Goal: Transaction & Acquisition: Purchase product/service

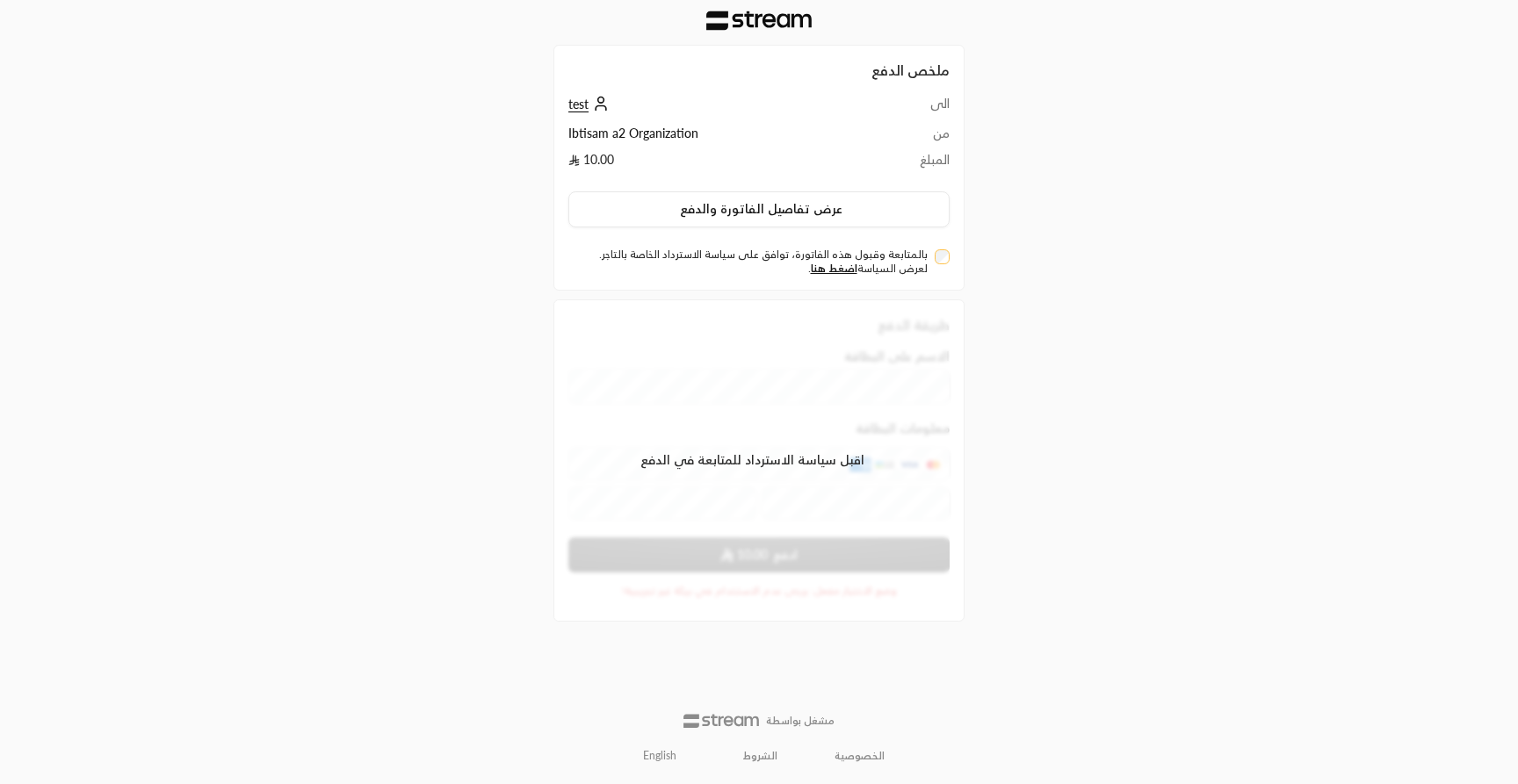
click at [646, 769] on link "English" at bounding box center [660, 756] width 53 height 28
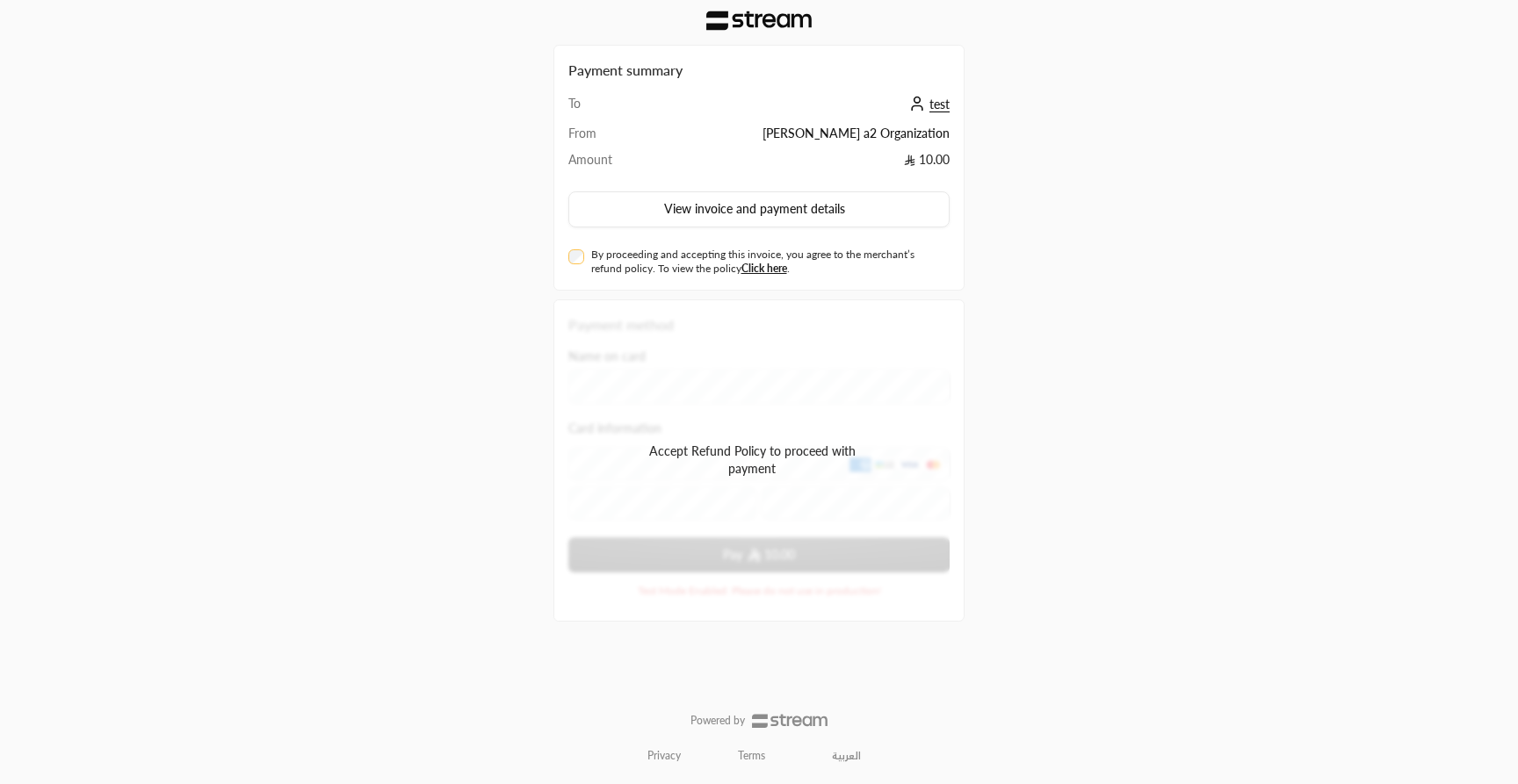
click at [628, 263] on label "By proceeding and accepting this invoice, you agree to the merchant’s refund po…" at bounding box center [767, 262] width 353 height 28
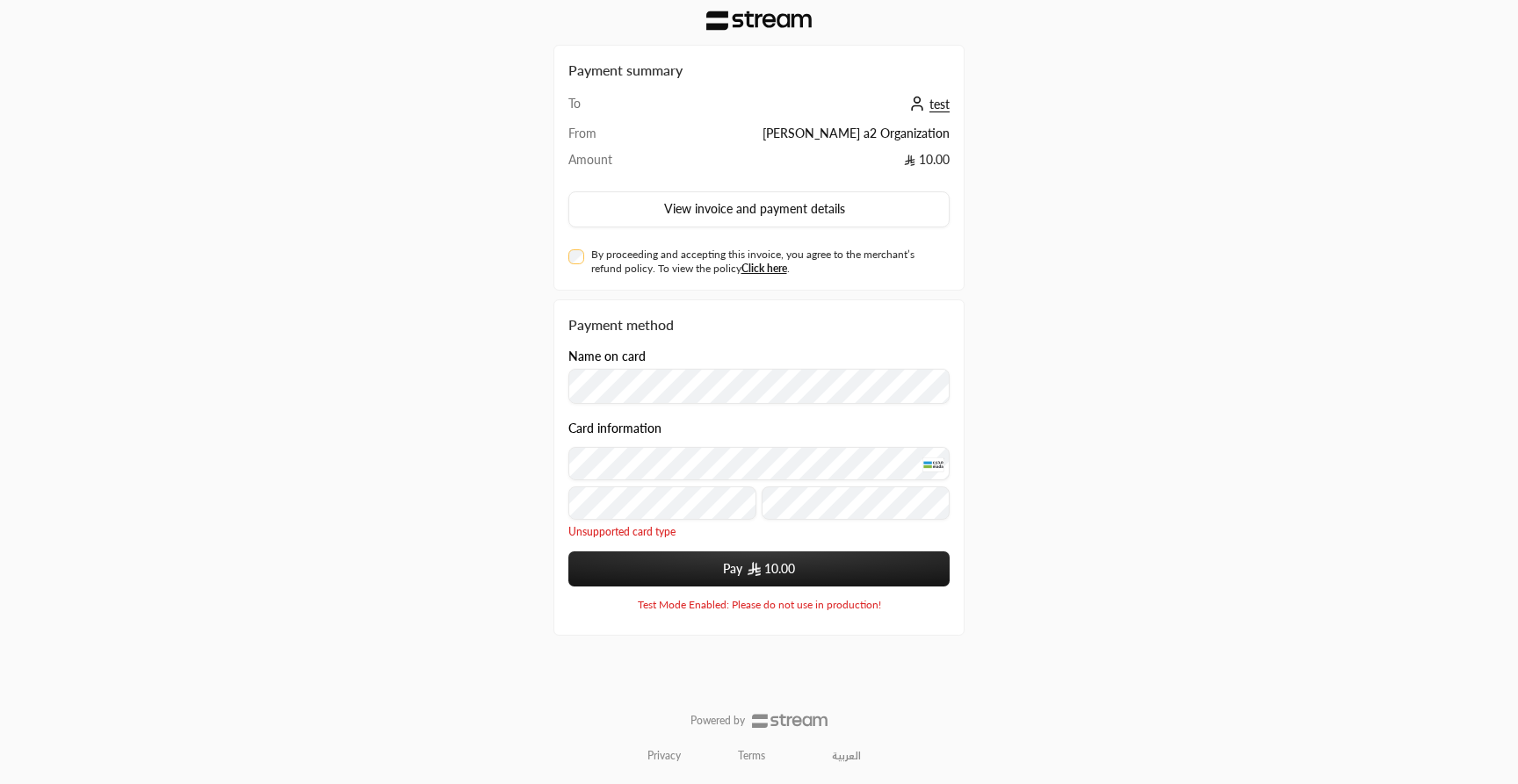
click at [848, 575] on button "Pay 10.00" at bounding box center [759, 568] width 381 height 35
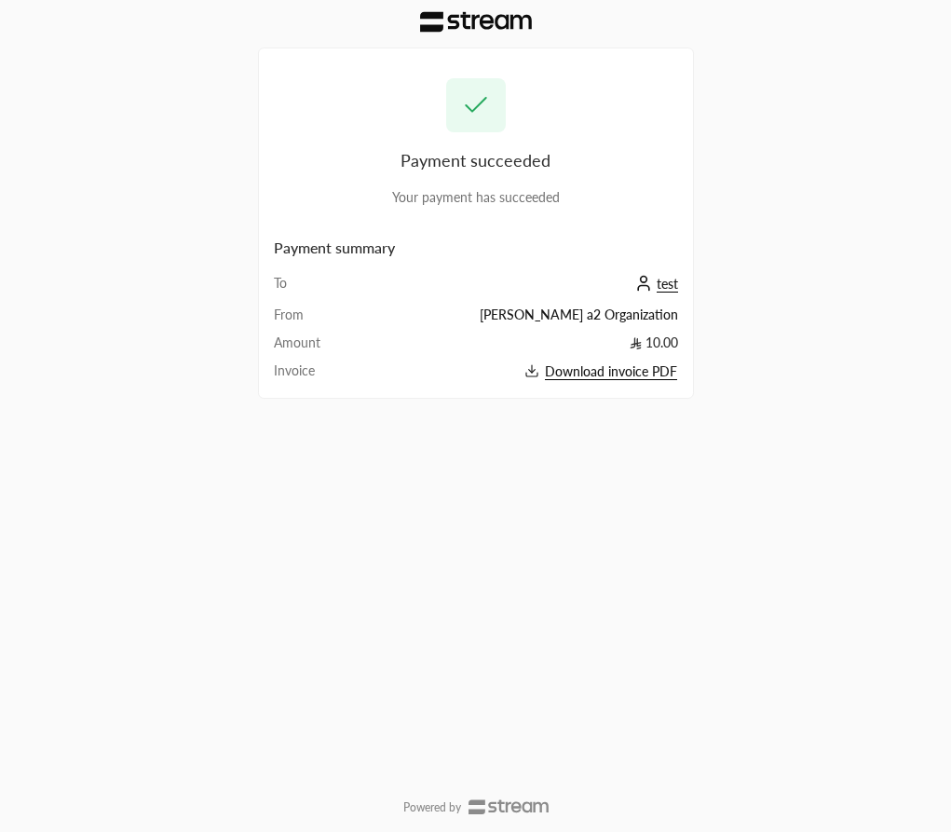
click at [813, 228] on div "Payment succeeded Your payment has succeeded Payment summary To test From [PERS…" at bounding box center [475, 416] width 951 height 832
click at [587, 369] on span "Download invoice PDF" at bounding box center [611, 371] width 132 height 17
click at [888, 359] on div "Payment succeeded Your payment has succeeded Payment summary To test From [PERS…" at bounding box center [475, 416] width 951 height 832
click at [868, 160] on div "Payment succeeded Your payment has succeeded Payment summary To test From [PERS…" at bounding box center [475, 416] width 951 height 832
